Goal: Contribute content: Add original content to the website for others to see

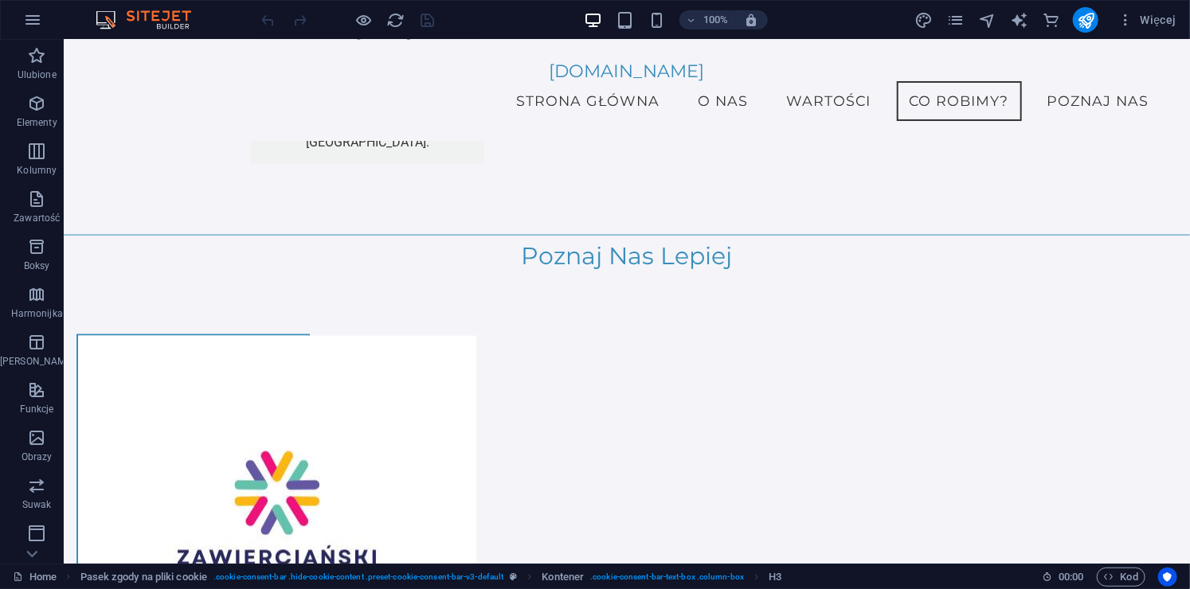
scroll to position [4140, 0]
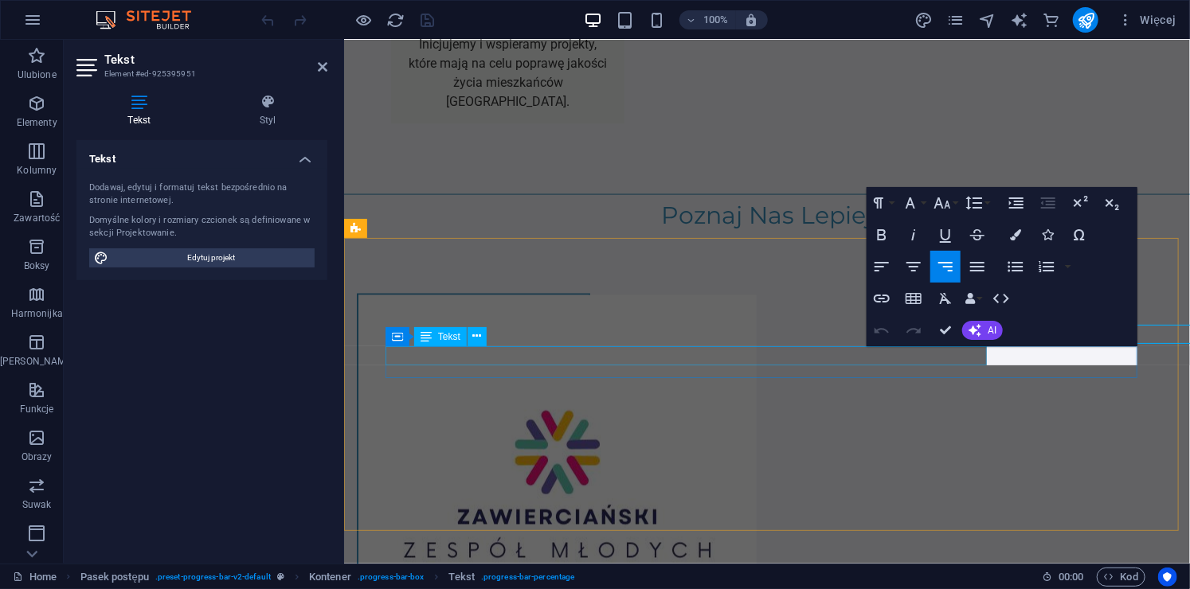
scroll to position [4161, 0]
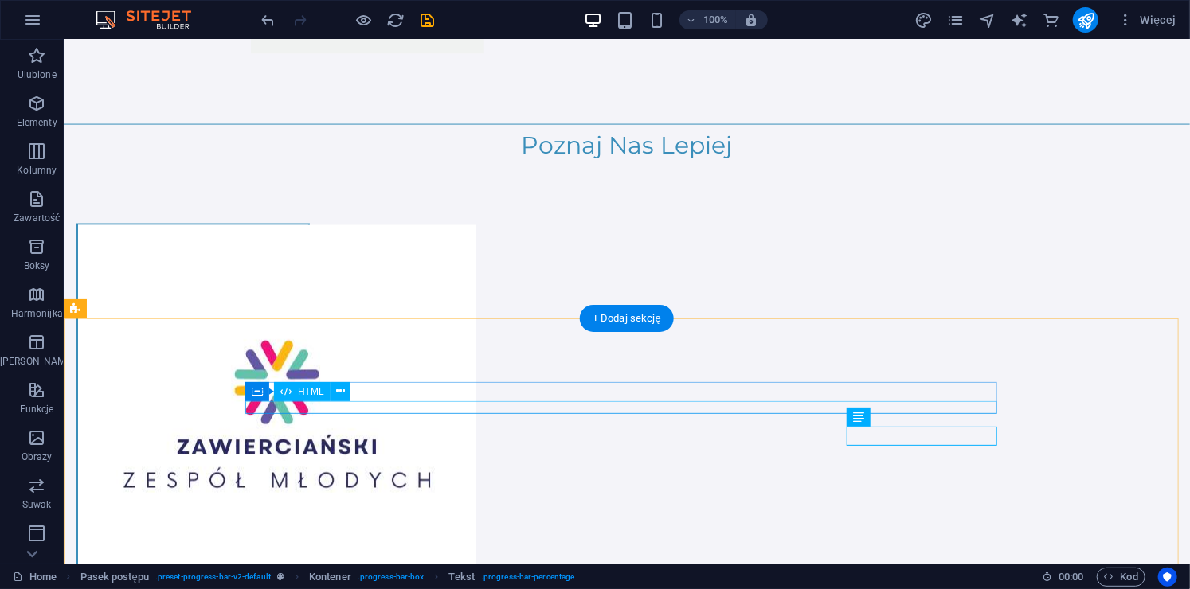
scroll to position [4139, 0]
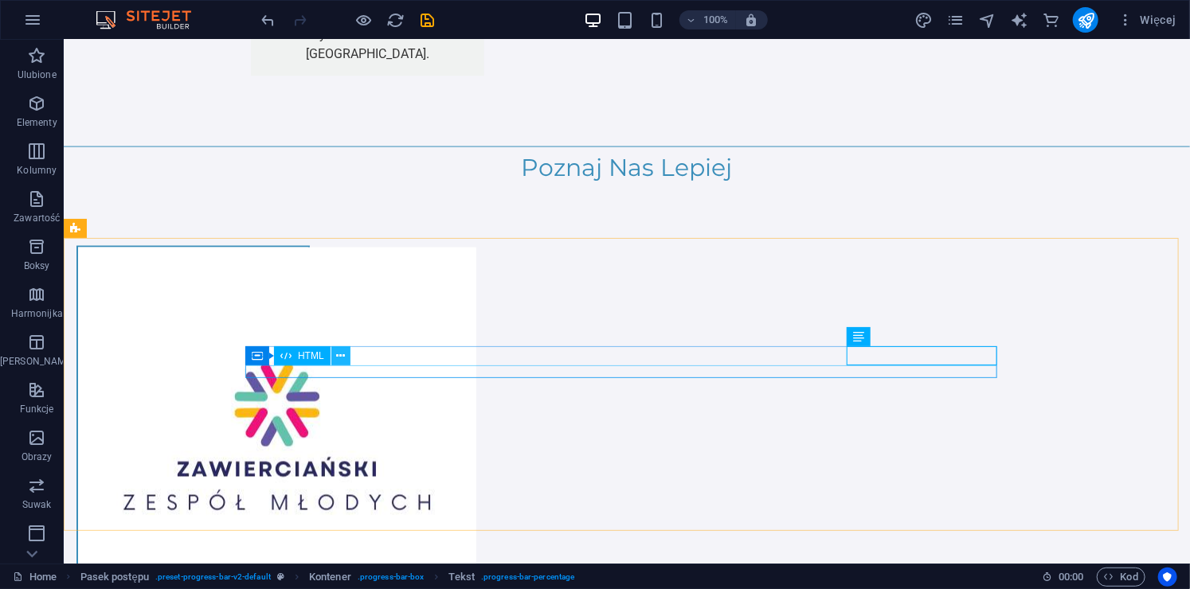
click at [342, 359] on icon at bounding box center [340, 356] width 9 height 17
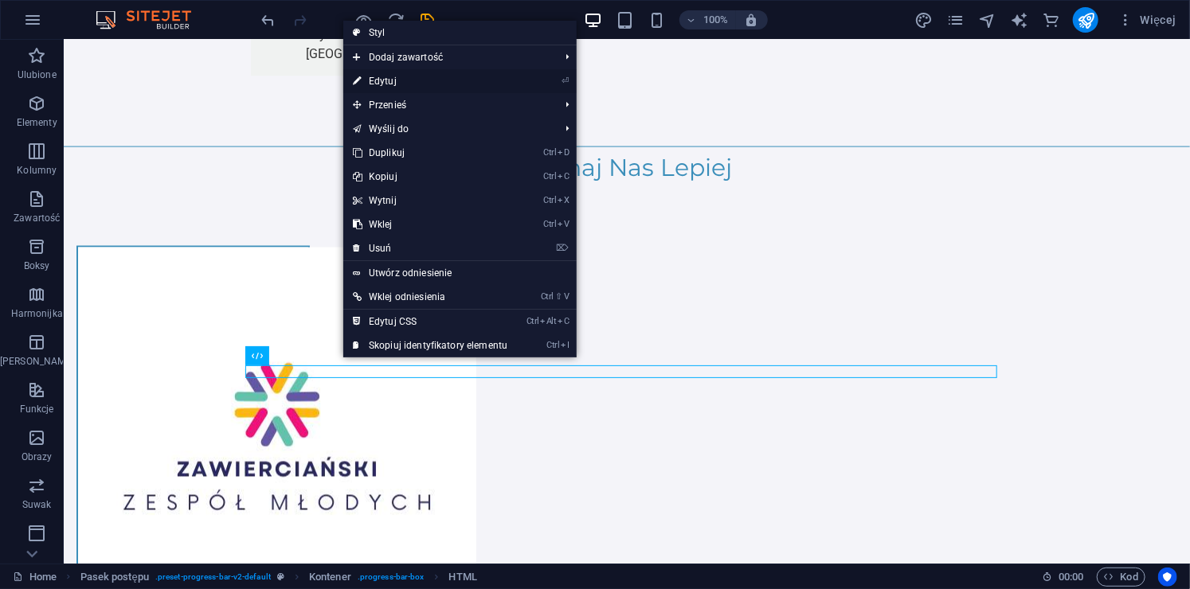
click at [433, 76] on link "⏎ Edytuj" at bounding box center [430, 81] width 174 height 24
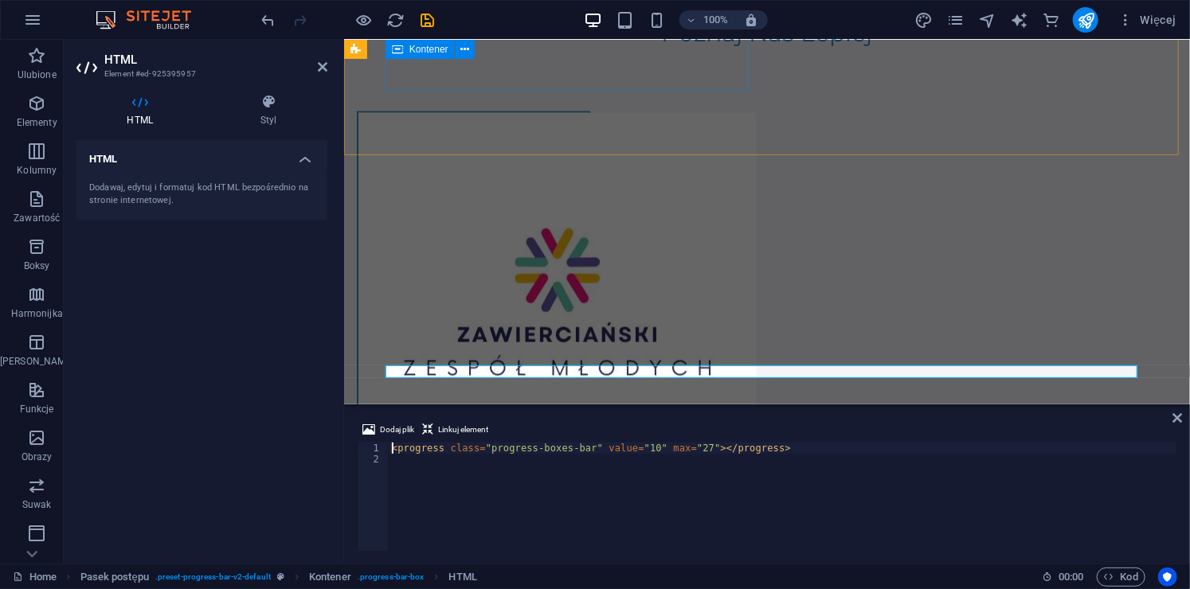
scroll to position [4025, 0]
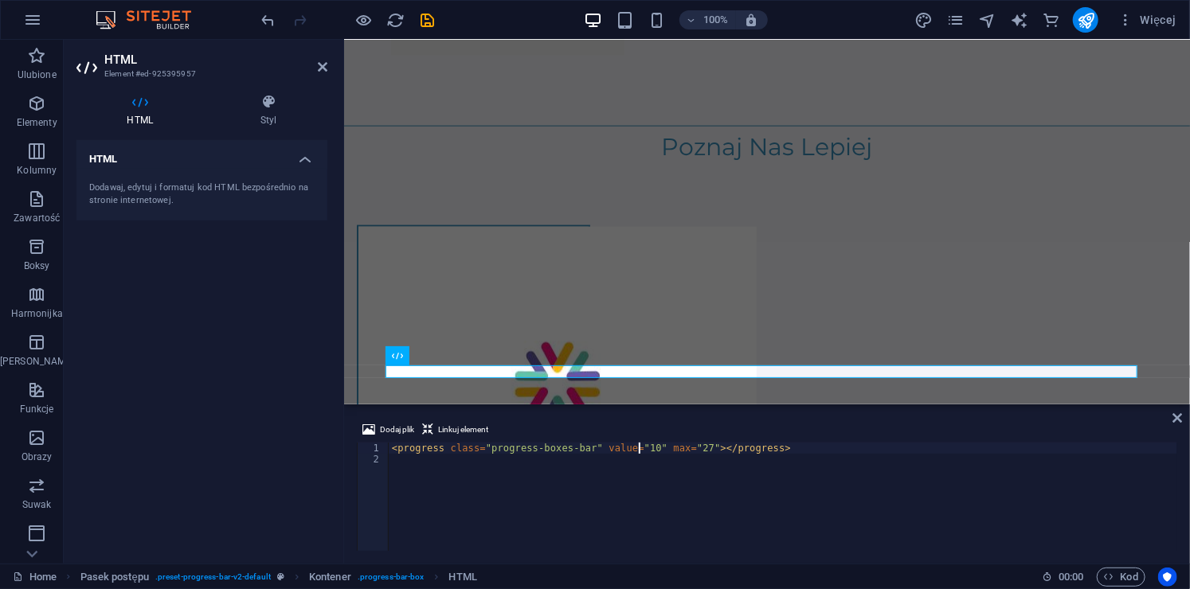
click at [639, 448] on div "< progress class = "progress-boxes-bar" value = "10" max = "27" > </ progress >" at bounding box center [783, 508] width 789 height 131
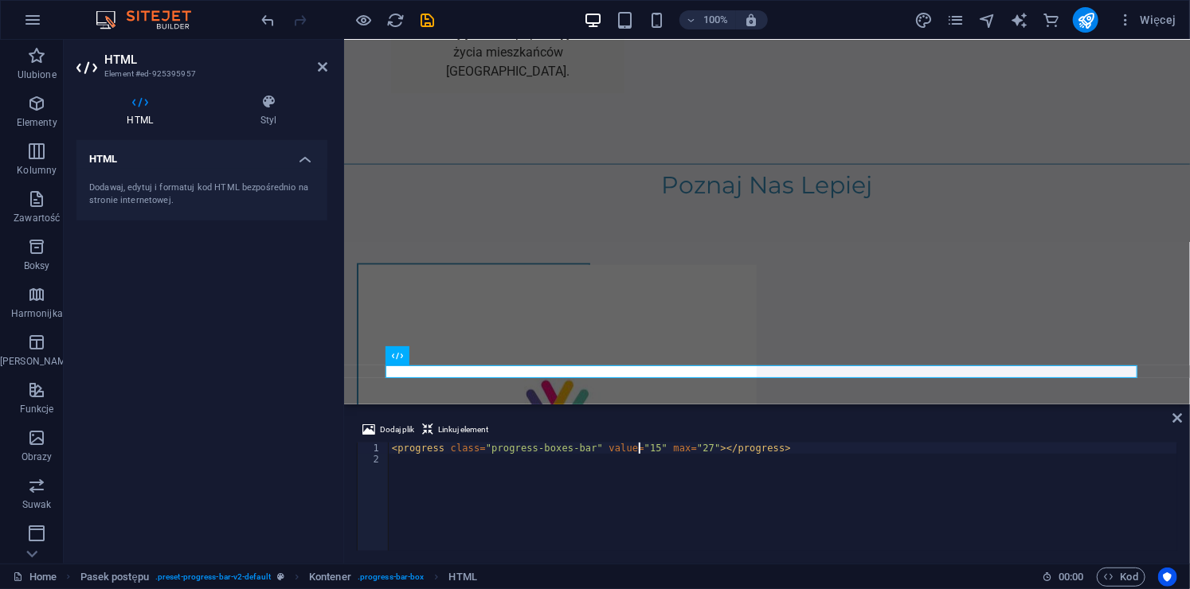
scroll to position [0, 19]
type textarea "<progress class="progress-boxes-bar" value="15" max="27"></progress>"
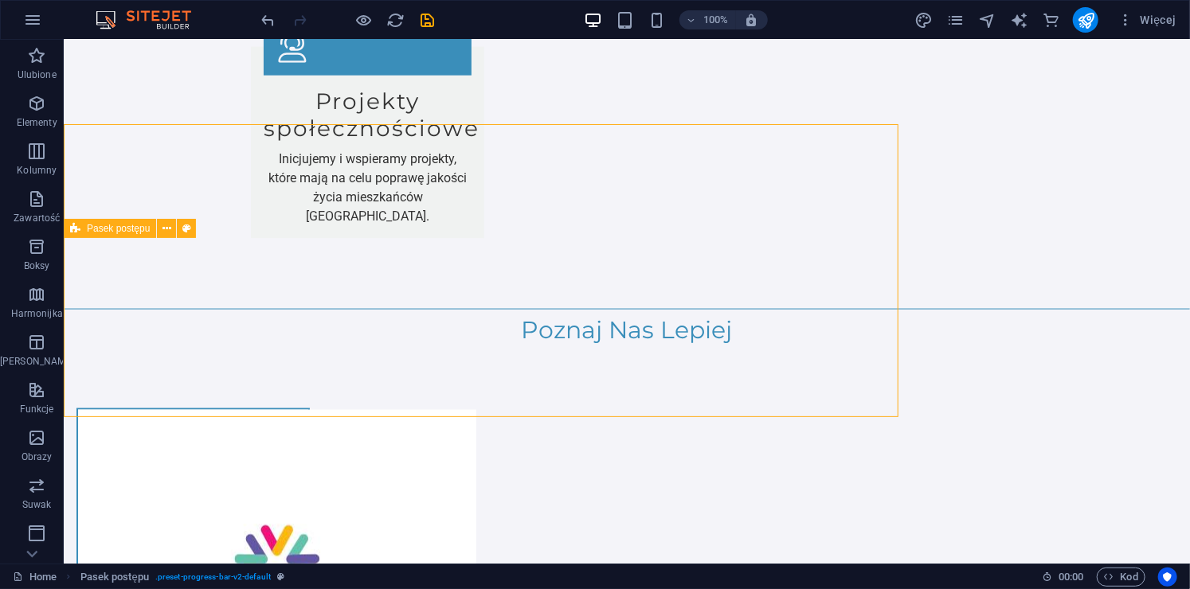
scroll to position [4139, 0]
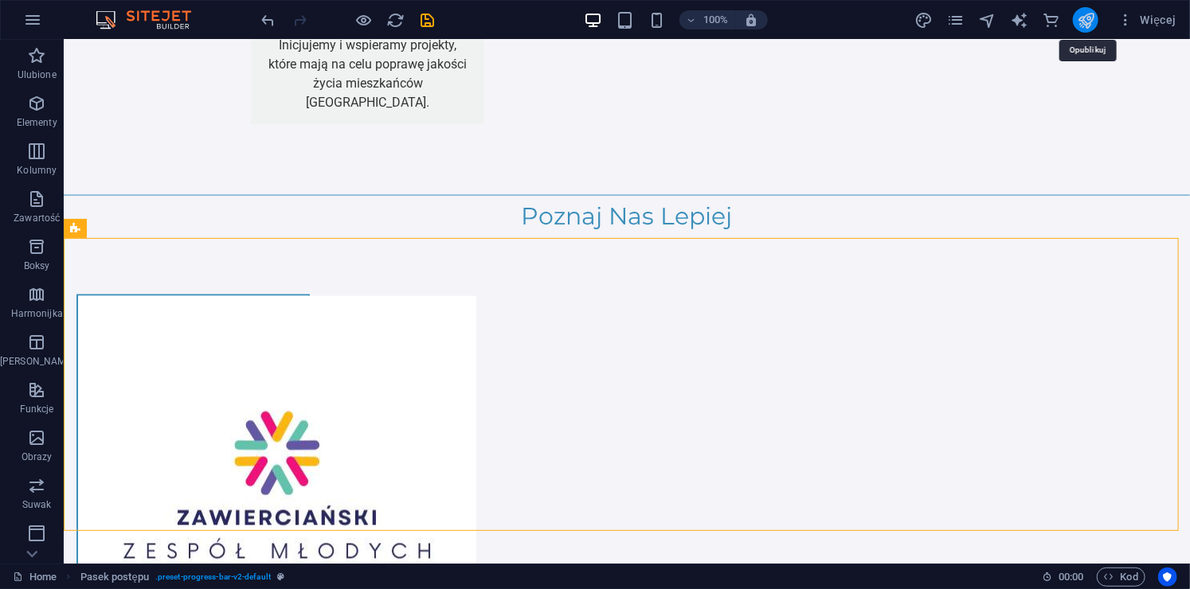
click at [1090, 17] on icon "publish" at bounding box center [1086, 20] width 18 height 18
